Goal: Information Seeking & Learning: Compare options

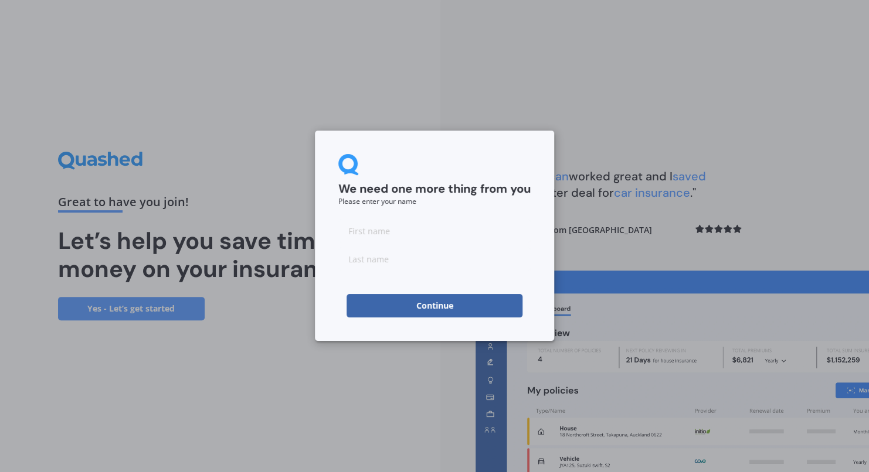
click at [437, 229] on input at bounding box center [434, 230] width 192 height 23
type input "[PERSON_NAME]"
click at [418, 311] on button "Continue" at bounding box center [434, 305] width 176 height 23
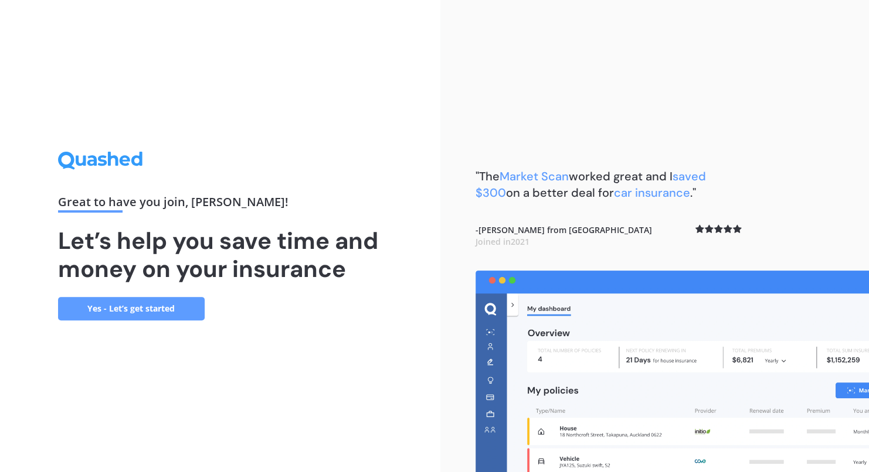
click at [118, 311] on link "Yes - Let’s get started" at bounding box center [131, 308] width 147 height 23
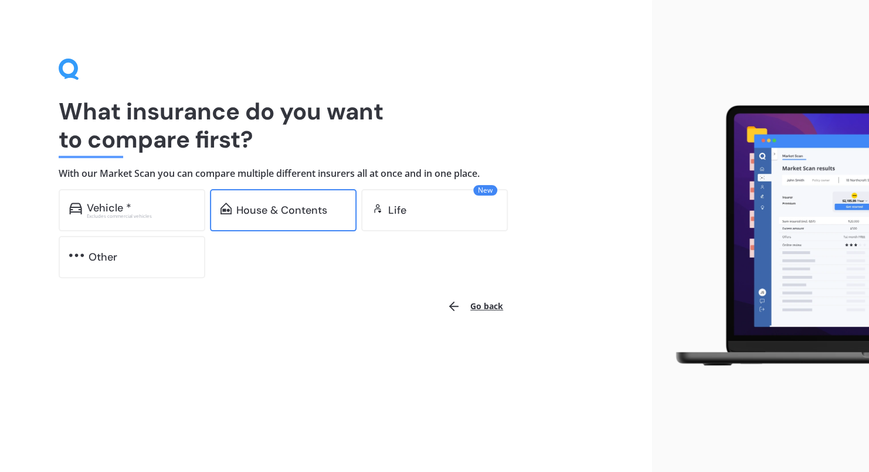
click at [280, 215] on div "House & Contents" at bounding box center [281, 211] width 91 height 12
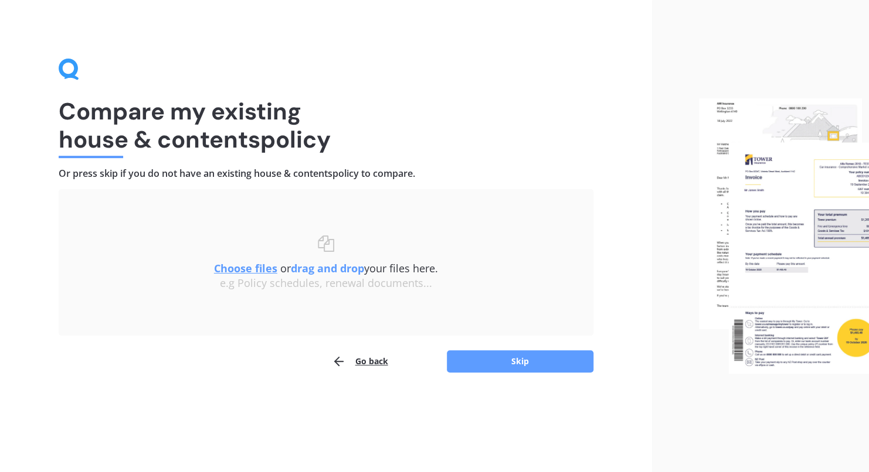
click at [261, 268] on u "Choose files" at bounding box center [245, 268] width 63 height 14
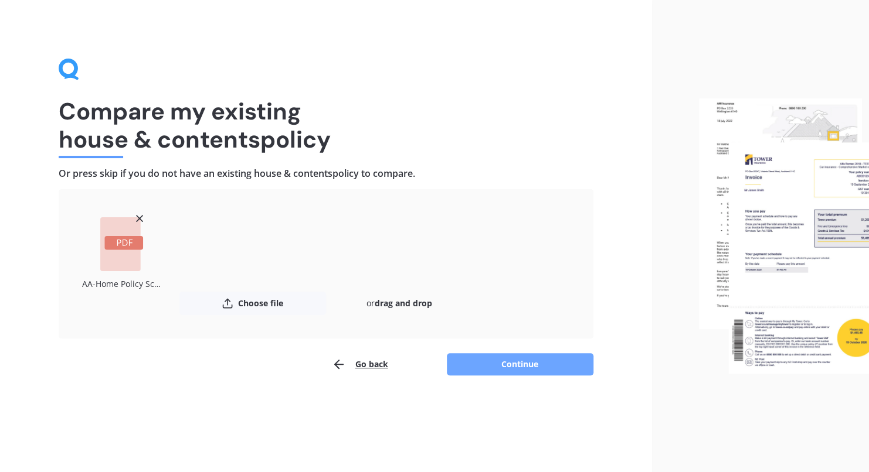
click at [513, 365] on button "Continue" at bounding box center [520, 364] width 147 height 22
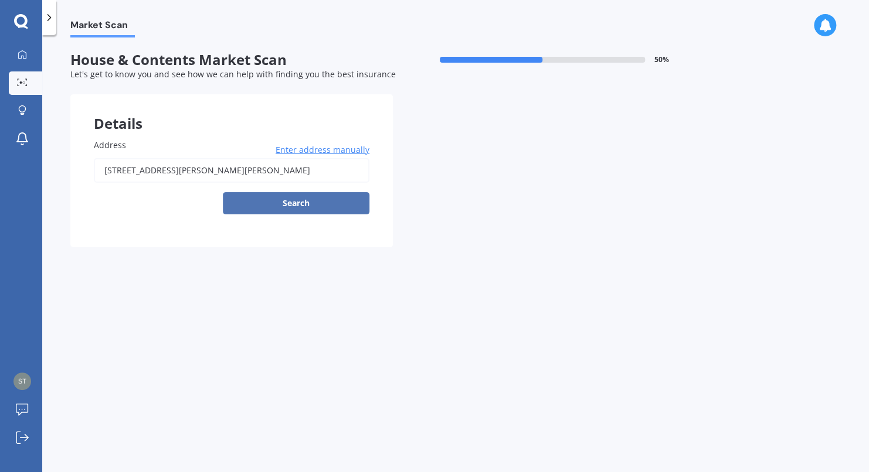
click at [258, 200] on button "Search" at bounding box center [296, 203] width 147 height 22
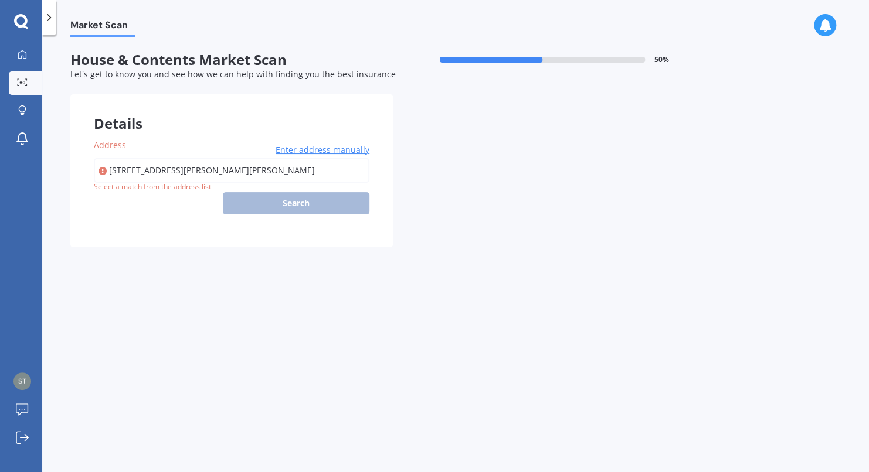
type input "[STREET_ADDRESS][PERSON_NAME][PERSON_NAME]"
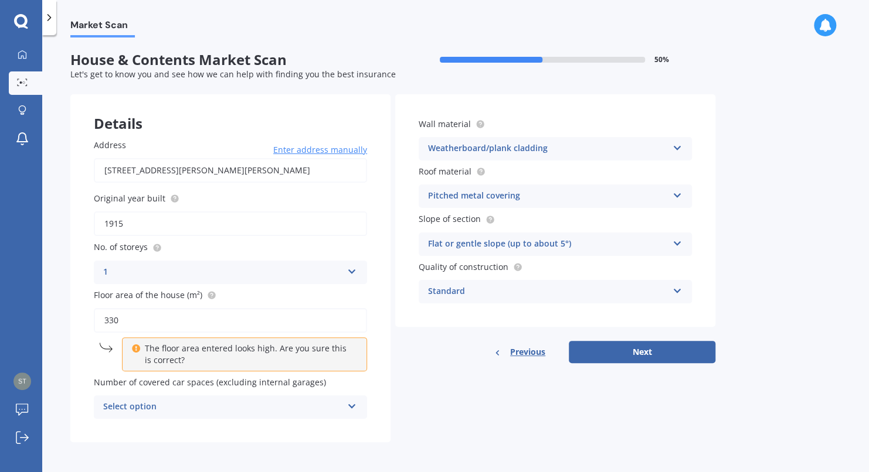
click at [351, 404] on icon at bounding box center [352, 404] width 10 height 8
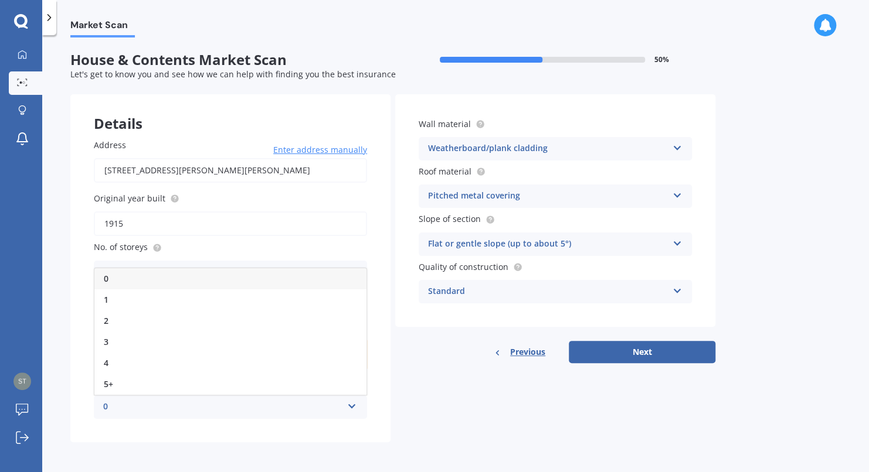
click at [429, 393] on div "Details Address [STREET_ADDRESS][PERSON_NAME][PERSON_NAME] Enter address manual…" at bounding box center [392, 268] width 645 height 348
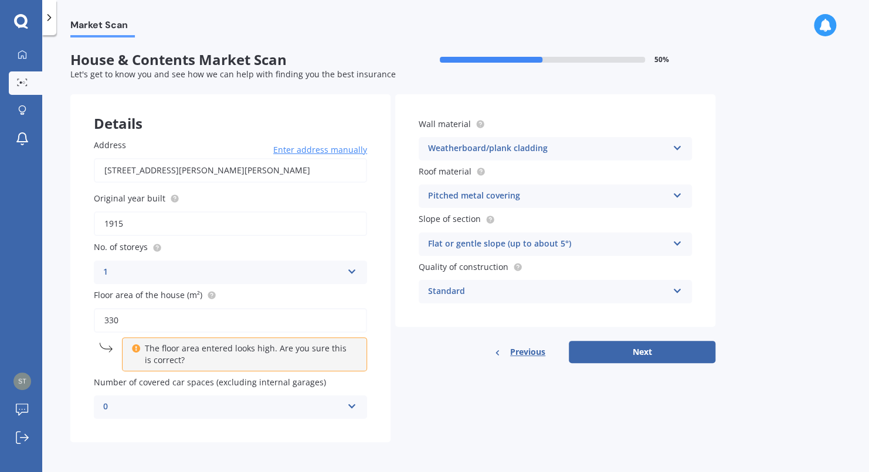
click at [292, 352] on p "The floor area entered looks high. Are you sure this is correct?" at bounding box center [248, 354] width 207 height 23
click at [652, 357] on button "Next" at bounding box center [642, 352] width 147 height 22
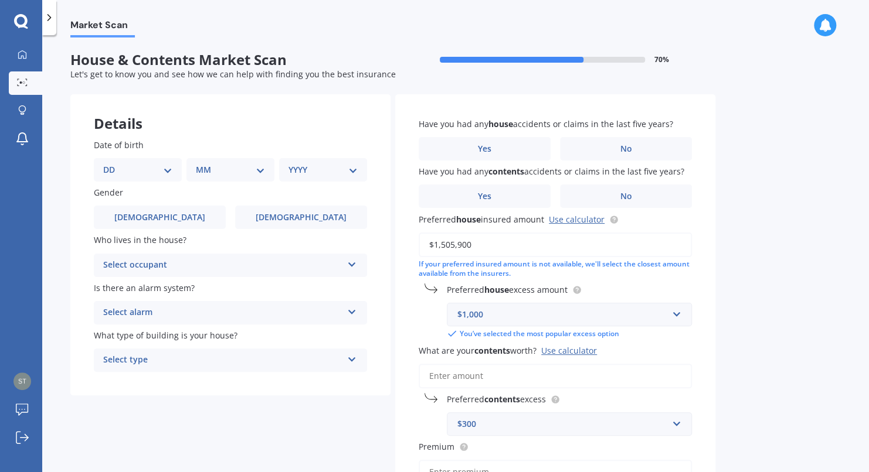
click at [165, 169] on select "DD 01 02 03 04 05 06 07 08 09 10 11 12 13 14 15 16 17 18 19 20 21 22 23 24 25 2…" at bounding box center [137, 170] width 69 height 13
select select "17"
click at [113, 164] on select "DD 01 02 03 04 05 06 07 08 09 10 11 12 13 14 15 16 17 18 19 20 21 22 23 24 25 2…" at bounding box center [137, 170] width 69 height 13
click at [263, 171] on select "MM 01 02 03 04 05 06 07 08 09 10 11 12" at bounding box center [232, 170] width 64 height 13
select select "09"
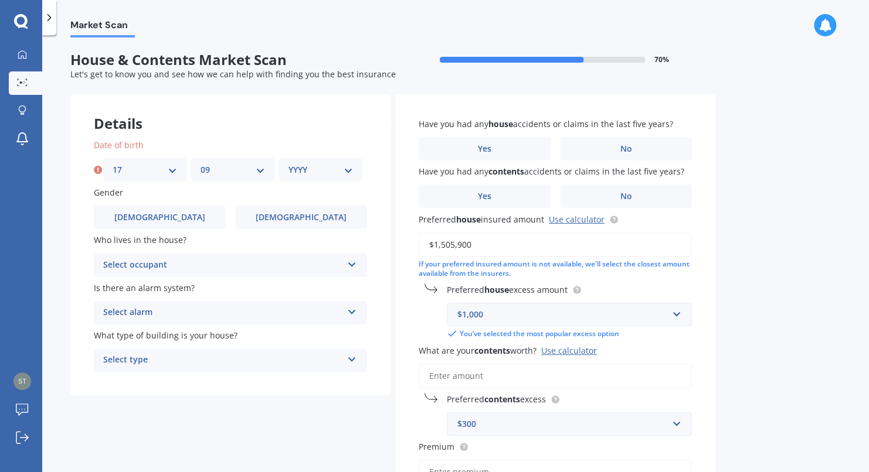
click at [200, 164] on select "MM 01 02 03 04 05 06 07 08 09 10 11 12" at bounding box center [232, 170] width 64 height 13
click at [349, 175] on select "YYYY 2009 2008 2007 2006 2005 2004 2003 2002 2001 2000 1999 1998 1997 1996 1995…" at bounding box center [320, 170] width 64 height 13
select select "1961"
click at [288, 164] on select "YYYY 2009 2008 2007 2006 2005 2004 2003 2002 2001 2000 1999 1998 1997 1996 1995…" at bounding box center [320, 170] width 64 height 13
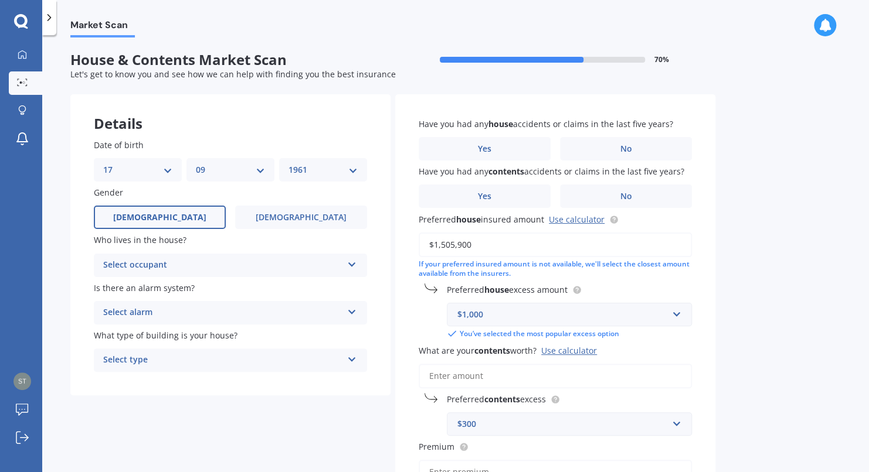
click at [189, 219] on label "[DEMOGRAPHIC_DATA]" at bounding box center [160, 217] width 132 height 23
click at [0, 0] on input "[DEMOGRAPHIC_DATA]" at bounding box center [0, 0] width 0 height 0
click at [348, 266] on icon at bounding box center [352, 262] width 10 height 8
click at [274, 285] on div "Owner" at bounding box center [230, 288] width 272 height 21
click at [351, 314] on icon at bounding box center [352, 310] width 10 height 8
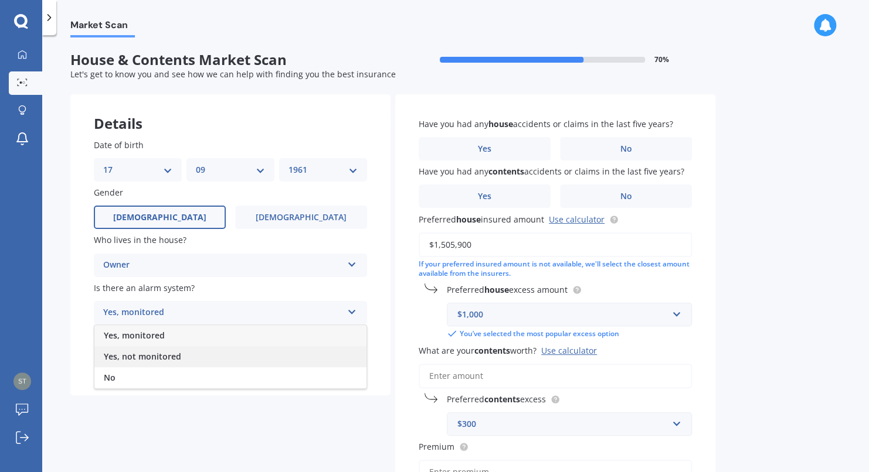
click at [254, 353] on div "Yes, not monitored" at bounding box center [230, 356] width 272 height 21
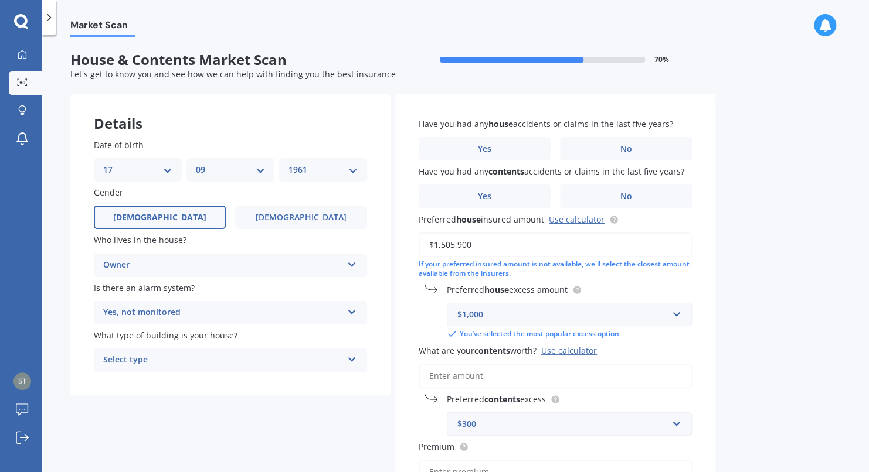
click at [355, 365] on div "Select type Freestanding Multi-unit (in a block of 6 or less) Multi-unit (in a …" at bounding box center [230, 360] width 273 height 23
click at [355, 365] on div "Freestanding Freestanding Multi-unit (in a block of 6 or less) Multi-unit (in a…" at bounding box center [230, 360] width 273 height 23
click at [355, 365] on div "Select type Freestanding Multi-unit (in a block of 6 or less) Multi-unit (in a …" at bounding box center [230, 360] width 273 height 23
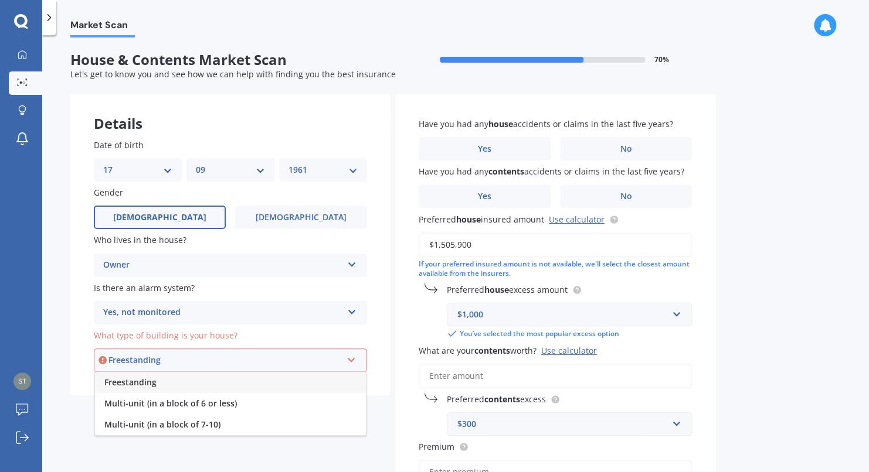
click at [250, 382] on div "Freestanding" at bounding box center [230, 382] width 271 height 21
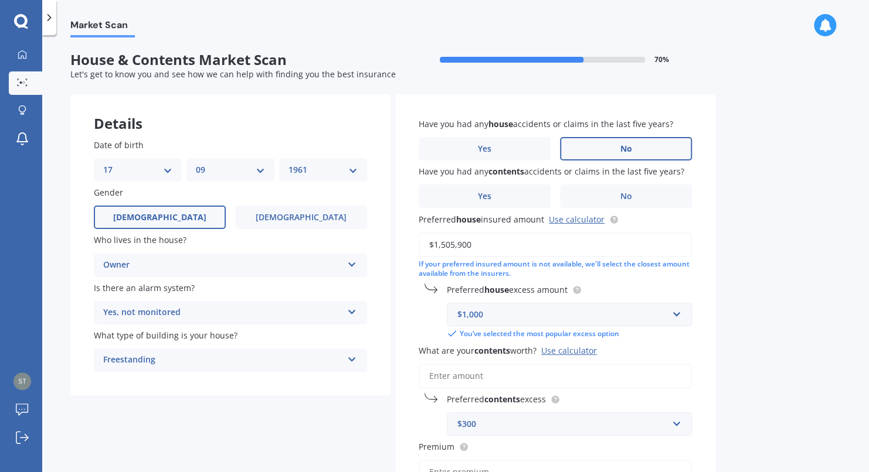
click at [609, 145] on label "No" at bounding box center [626, 148] width 132 height 23
click at [0, 0] on input "No" at bounding box center [0, 0] width 0 height 0
click at [592, 196] on label "No" at bounding box center [626, 196] width 132 height 23
click at [0, 0] on input "No" at bounding box center [0, 0] width 0 height 0
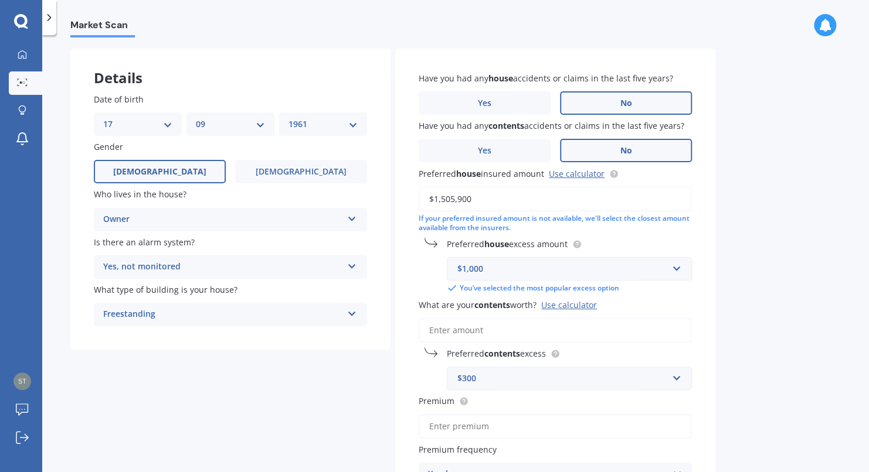
scroll to position [98, 0]
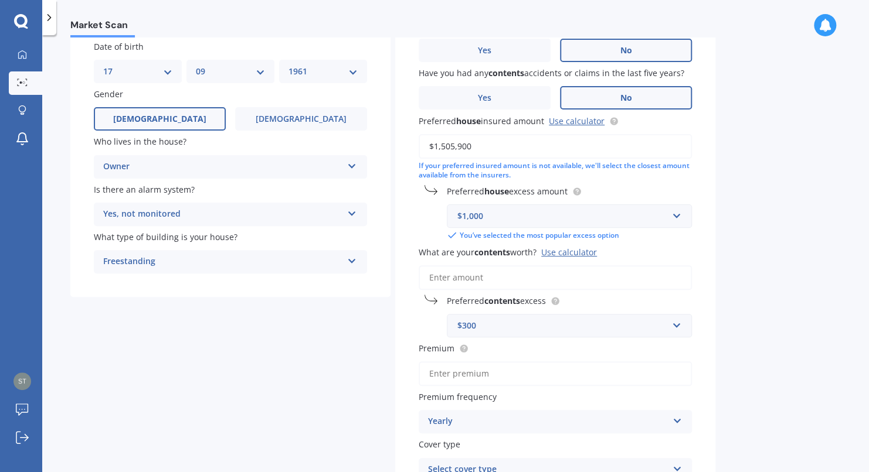
click at [535, 278] on input "What are your contents worth? Use calculator" at bounding box center [555, 278] width 273 height 25
click at [486, 278] on input "What are your contents worth? Use calculator" at bounding box center [555, 278] width 273 height 25
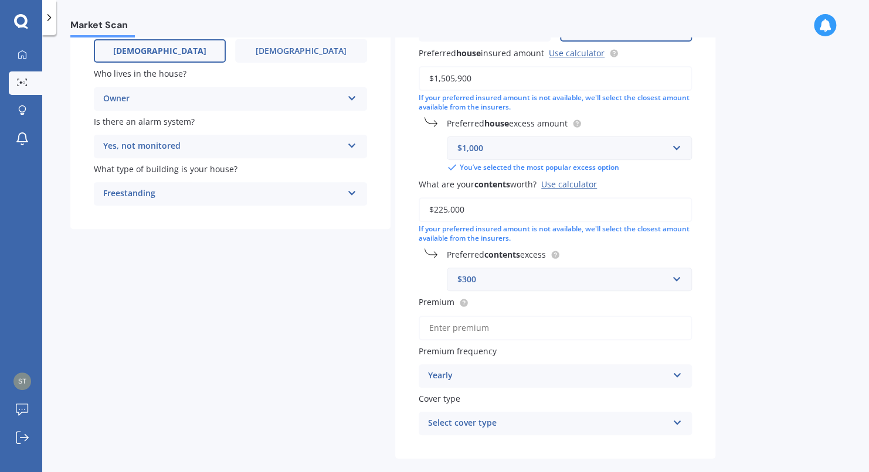
scroll to position [219, 0]
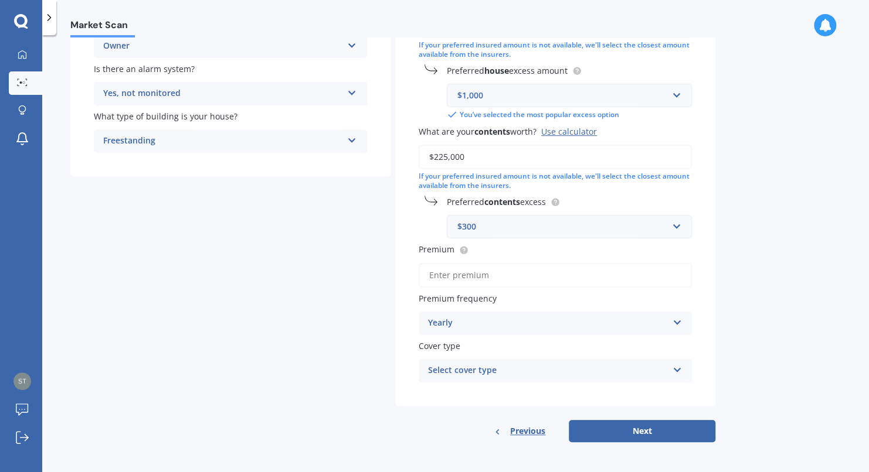
type input "$225,000"
click at [673, 325] on icon at bounding box center [677, 321] width 10 height 8
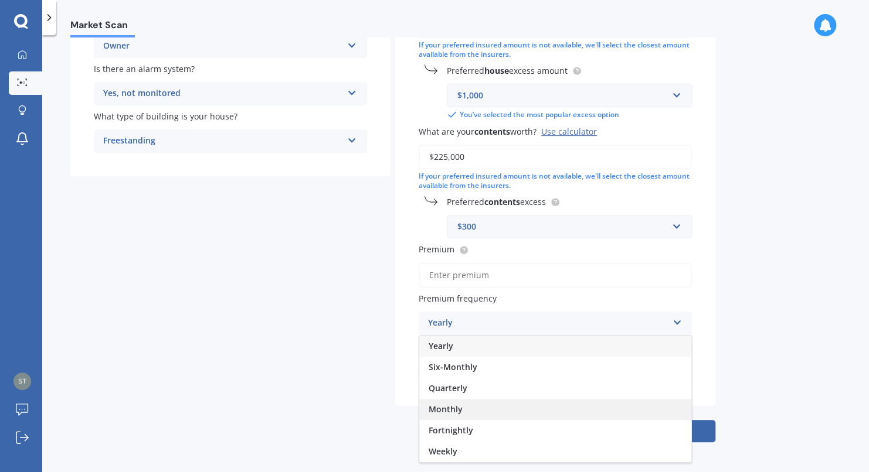
click at [553, 416] on div "Monthly" at bounding box center [555, 409] width 272 height 21
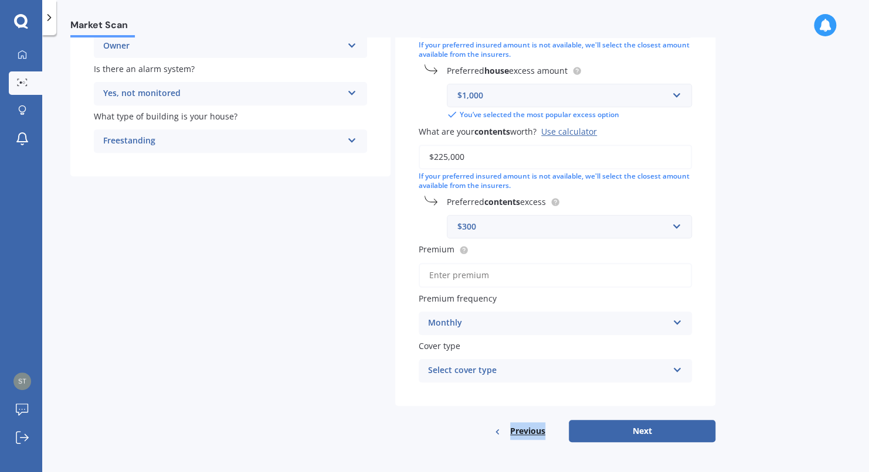
click at [553, 416] on div "Have you had any house accidents or claims in the last five years? Yes No Have …" at bounding box center [555, 158] width 320 height 567
drag, startPoint x: 553, startPoint y: 416, endPoint x: 674, endPoint y: 372, distance: 128.5
click at [674, 372] on icon at bounding box center [677, 368] width 10 height 8
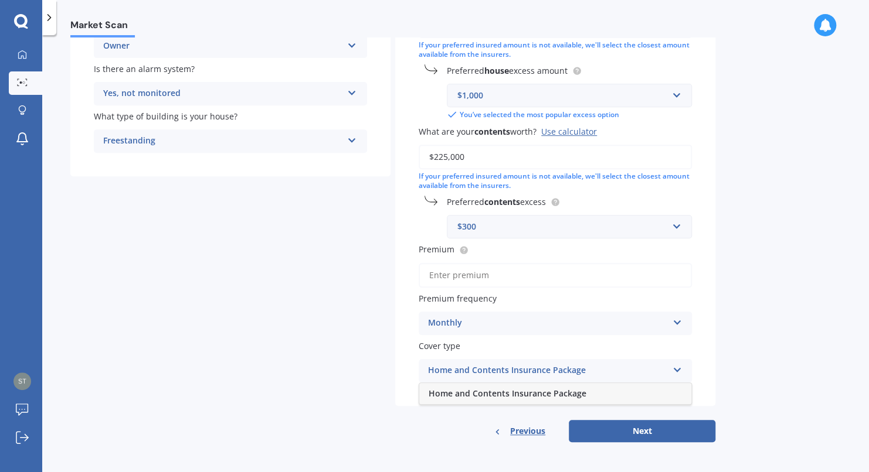
click at [630, 396] on div "Home and Contents Insurance Package" at bounding box center [555, 393] width 272 height 21
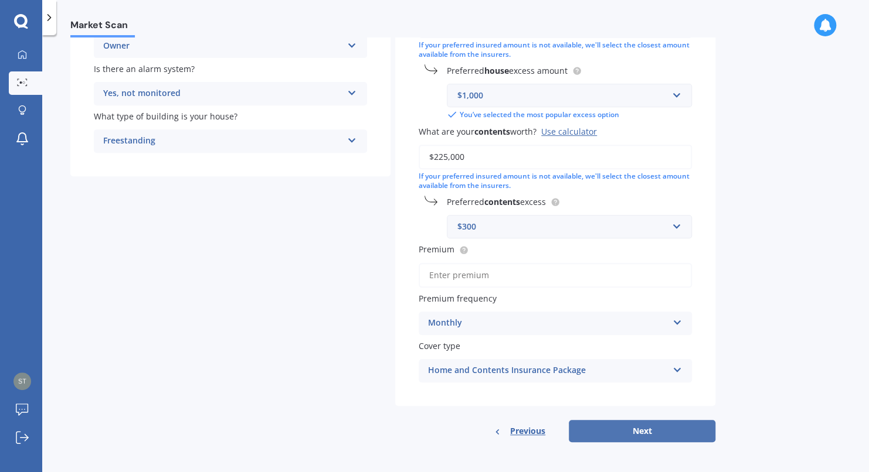
click at [639, 430] on button "Next" at bounding box center [642, 431] width 147 height 22
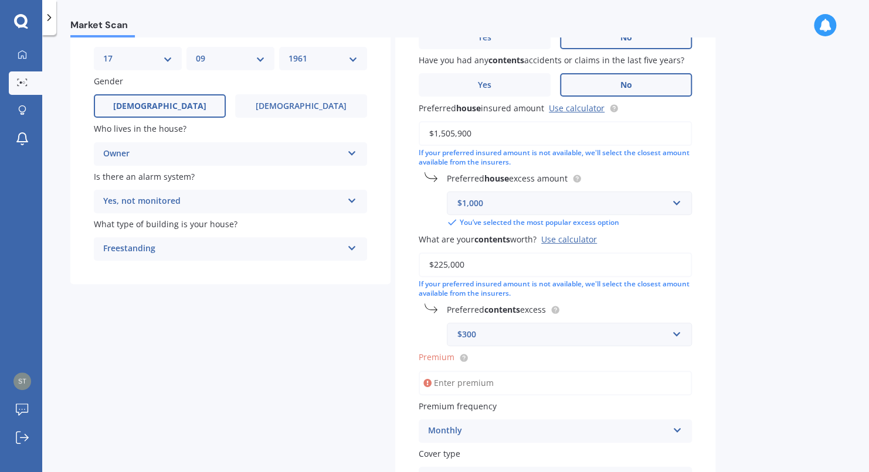
scroll to position [110, 0]
click at [444, 385] on input "Premium" at bounding box center [555, 384] width 273 height 25
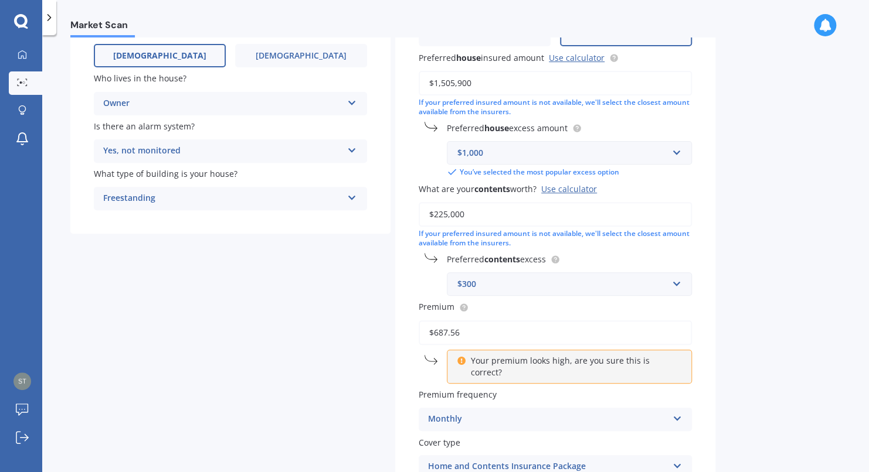
scroll to position [164, 0]
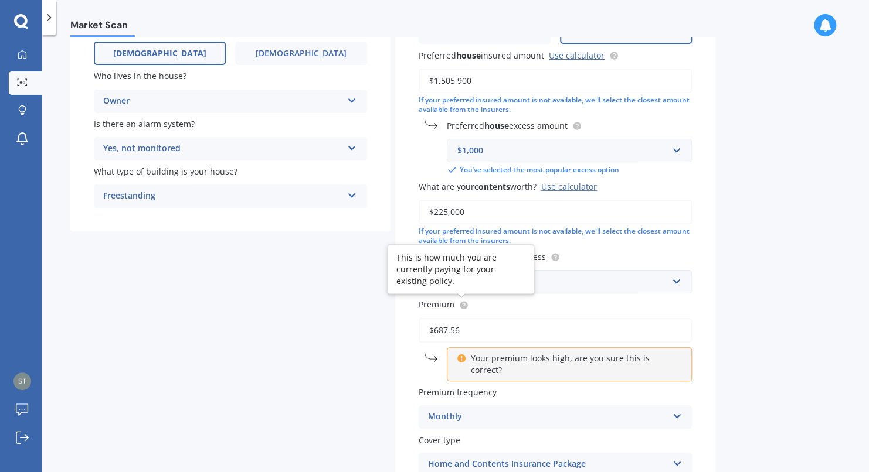
type input "$687.56"
click at [461, 306] on circle at bounding box center [464, 305] width 8 height 8
click at [554, 361] on p "Your premium looks high, are you sure this is correct?" at bounding box center [574, 364] width 206 height 23
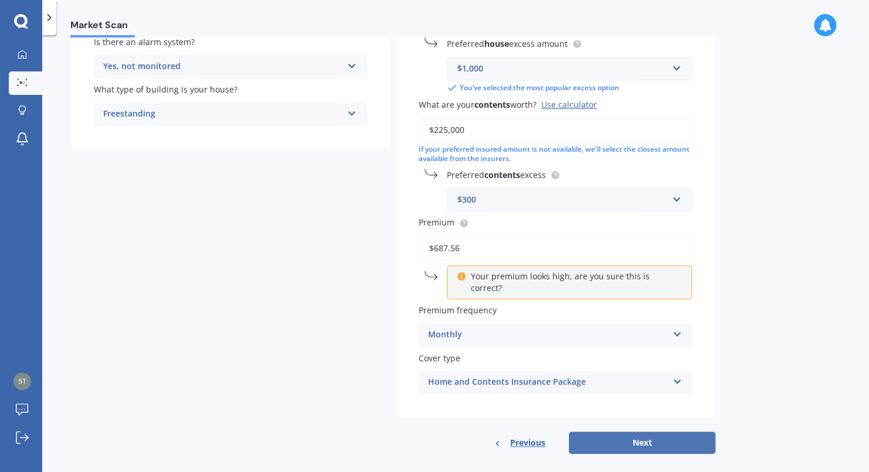
click at [607, 432] on button "Next" at bounding box center [642, 443] width 147 height 22
select select "17"
select select "09"
select select "1961"
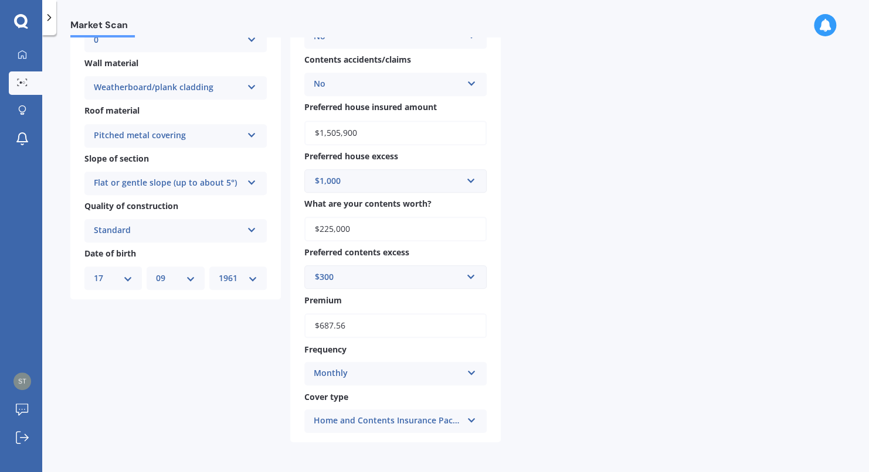
scroll to position [0, 0]
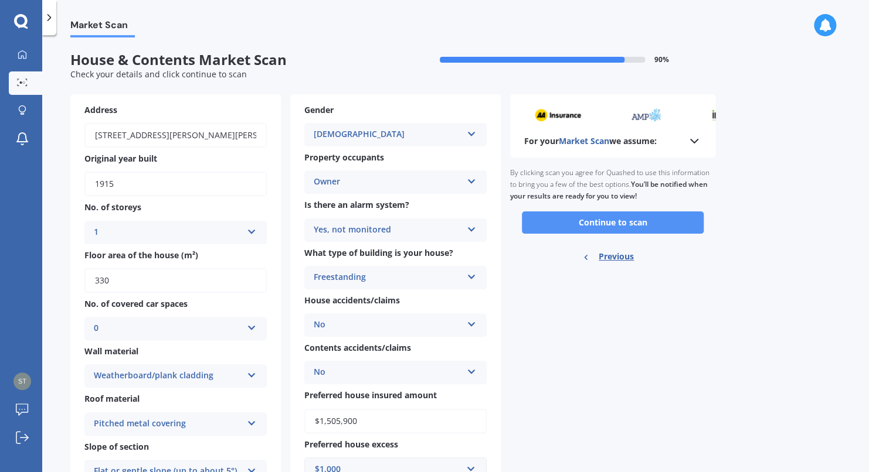
click at [605, 223] on button "Continue to scan" at bounding box center [613, 223] width 182 height 22
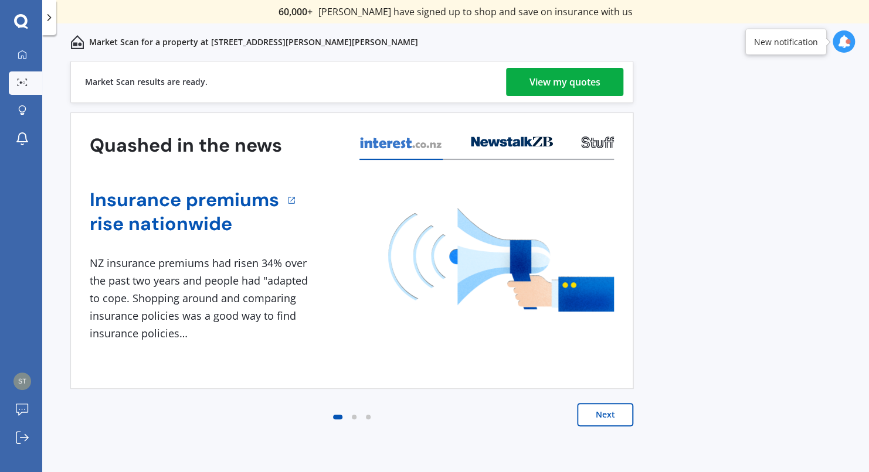
click at [584, 84] on div "View my quotes" at bounding box center [564, 82] width 71 height 28
